Goal: Information Seeking & Learning: Learn about a topic

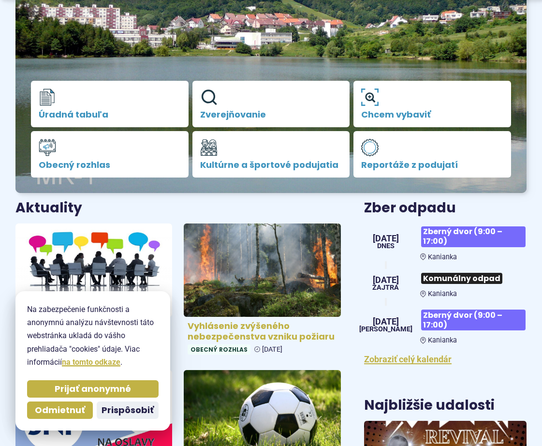
scroll to position [193, 0]
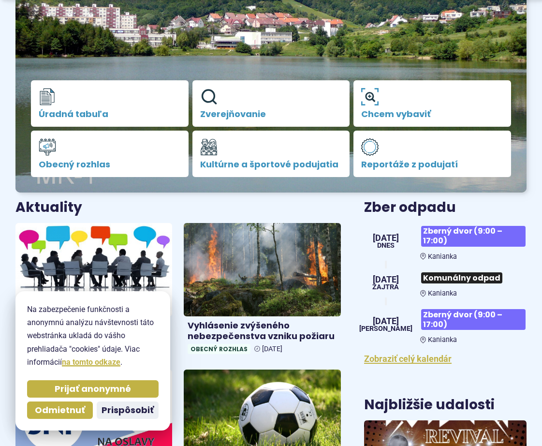
click at [106, 276] on img at bounding box center [94, 269] width 180 height 107
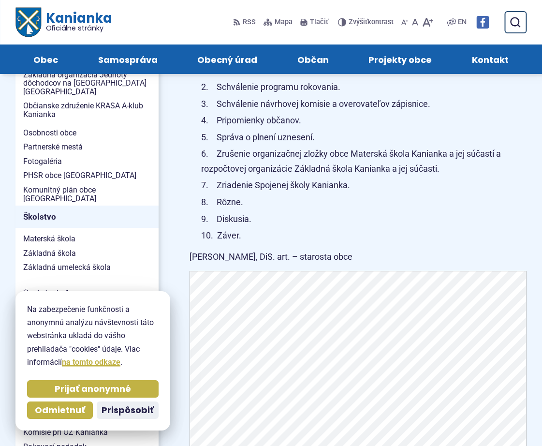
scroll to position [290, 0]
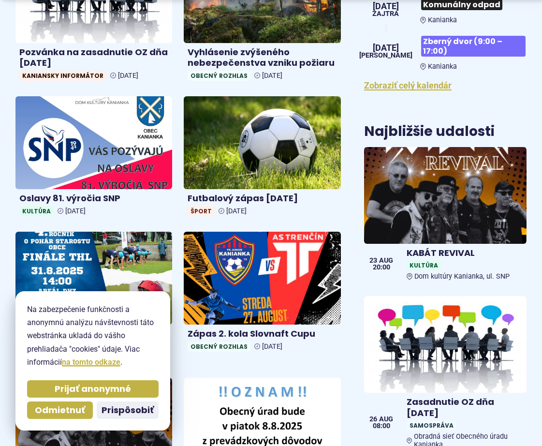
scroll to position [484, 0]
